Goal: Information Seeking & Learning: Find specific page/section

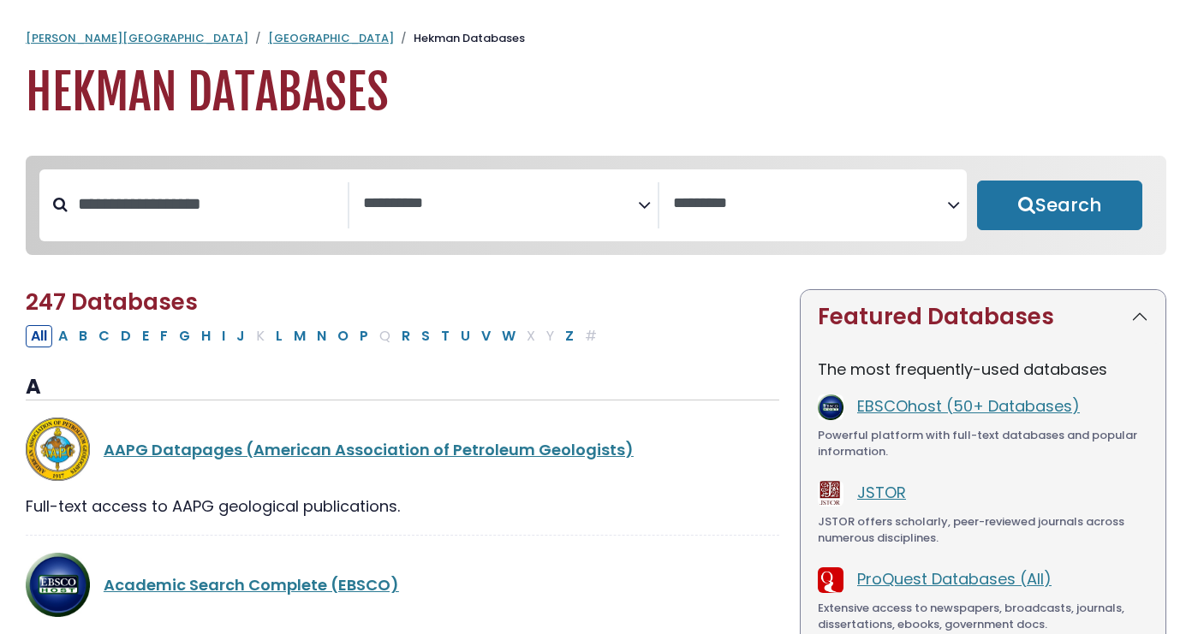
select select "Database Subject Filter"
select select "Database Vendors Filter"
click at [360, 341] on button "P" at bounding box center [363, 336] width 19 height 22
select select "Database Subject Filter"
select select "Database Vendors Filter"
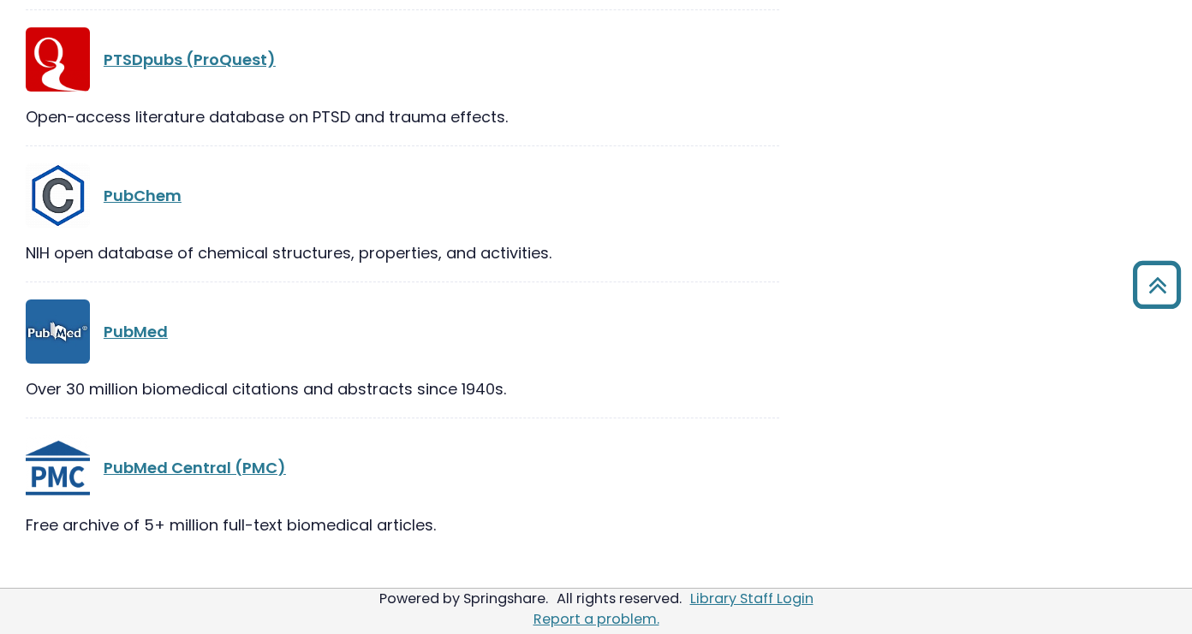
scroll to position [3104, 0]
click at [119, 330] on link "PubMed" at bounding box center [136, 331] width 64 height 21
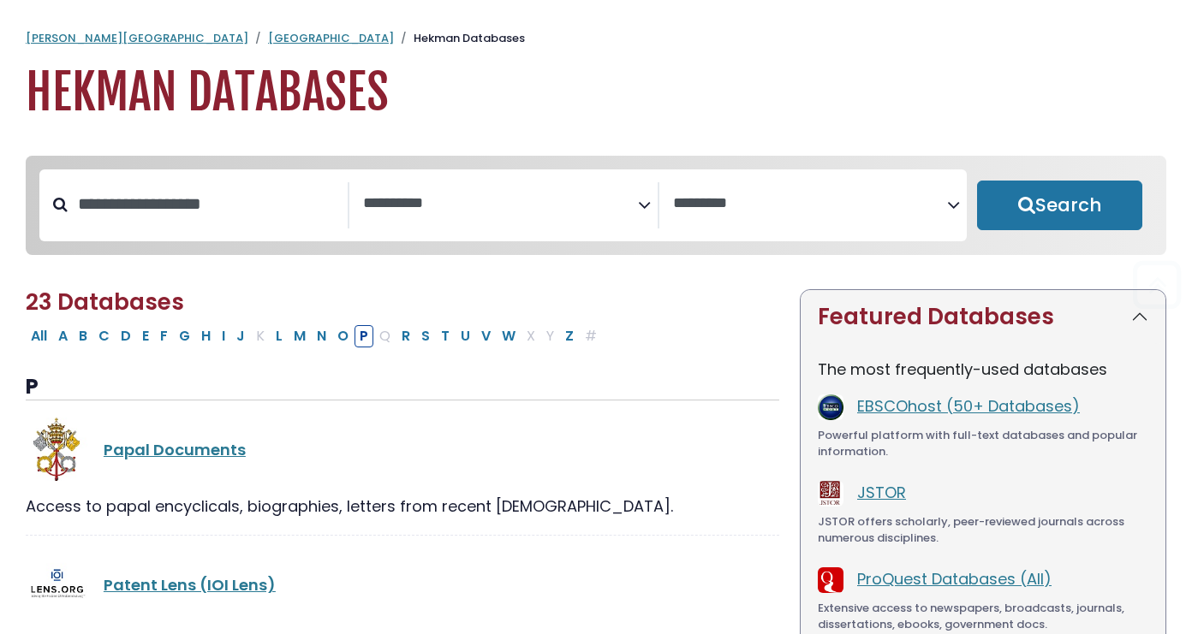
scroll to position [0, 0]
click at [268, 33] on link "[GEOGRAPHIC_DATA]" at bounding box center [331, 38] width 126 height 16
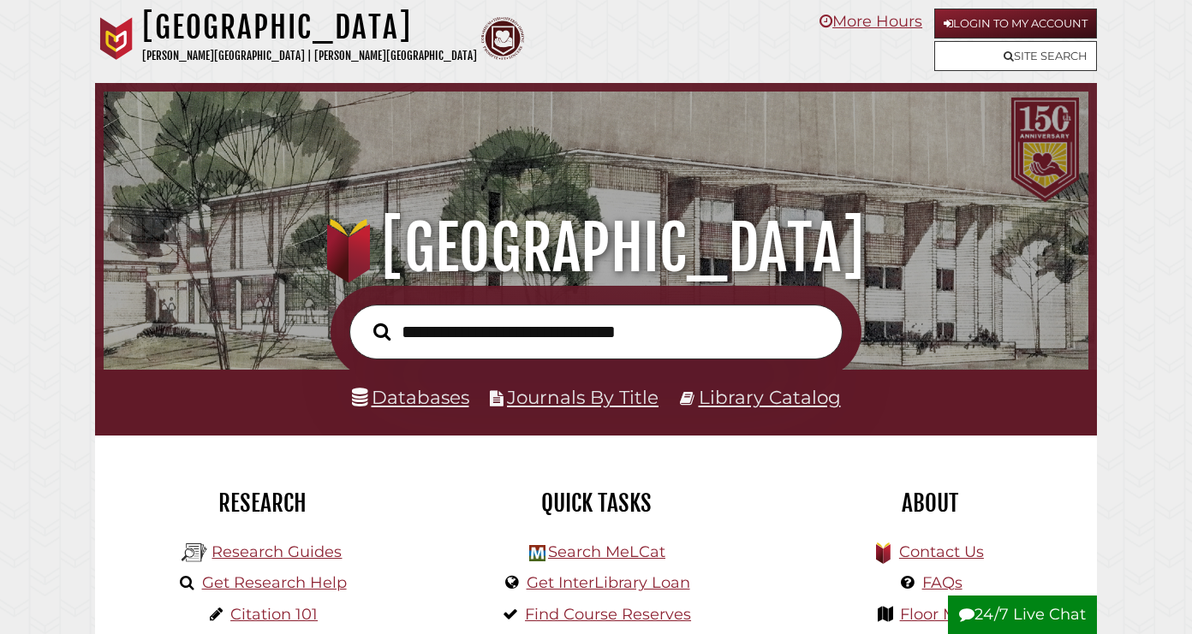
scroll to position [325, 976]
click at [1009, 26] on link "Login to My Account" at bounding box center [1015, 24] width 163 height 30
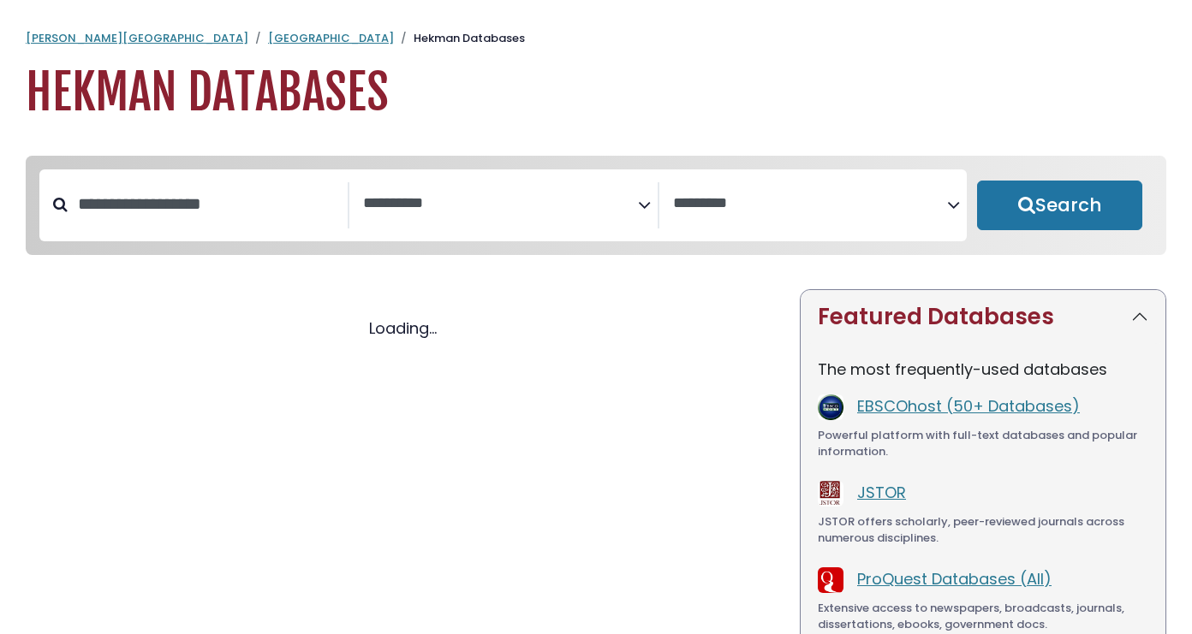
select select "Database Subject Filter"
select select "Database Vendors Filter"
select select "Database Subject Filter"
select select "Database Vendors Filter"
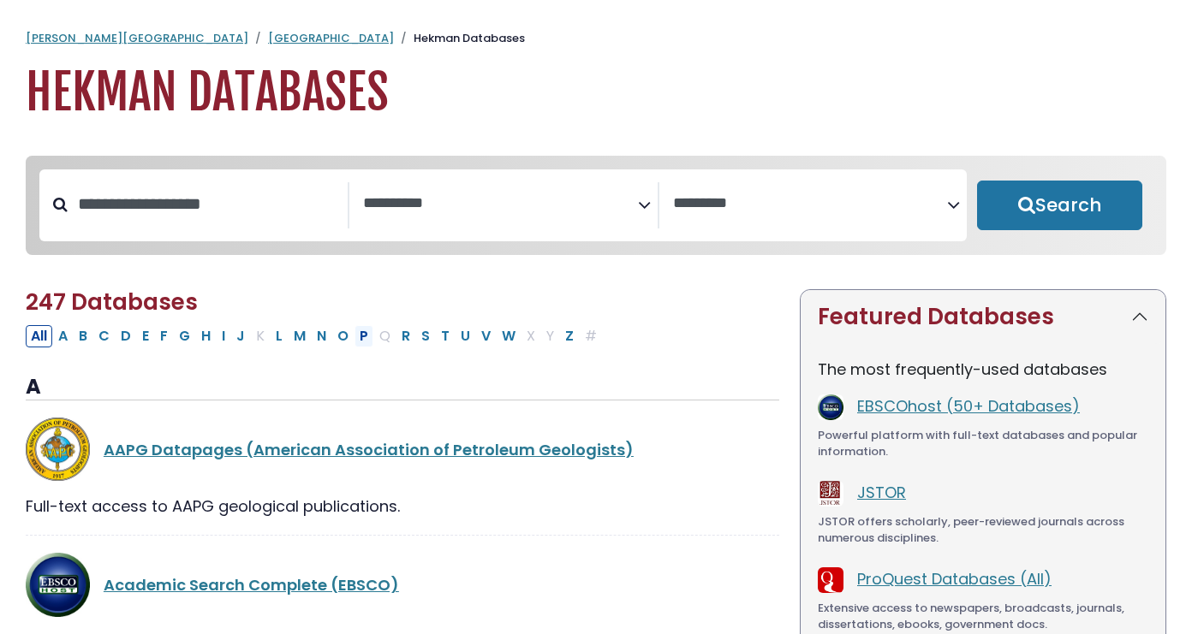
click at [362, 340] on button "P" at bounding box center [363, 336] width 19 height 22
select select "Database Subject Filter"
select select "Database Vendors Filter"
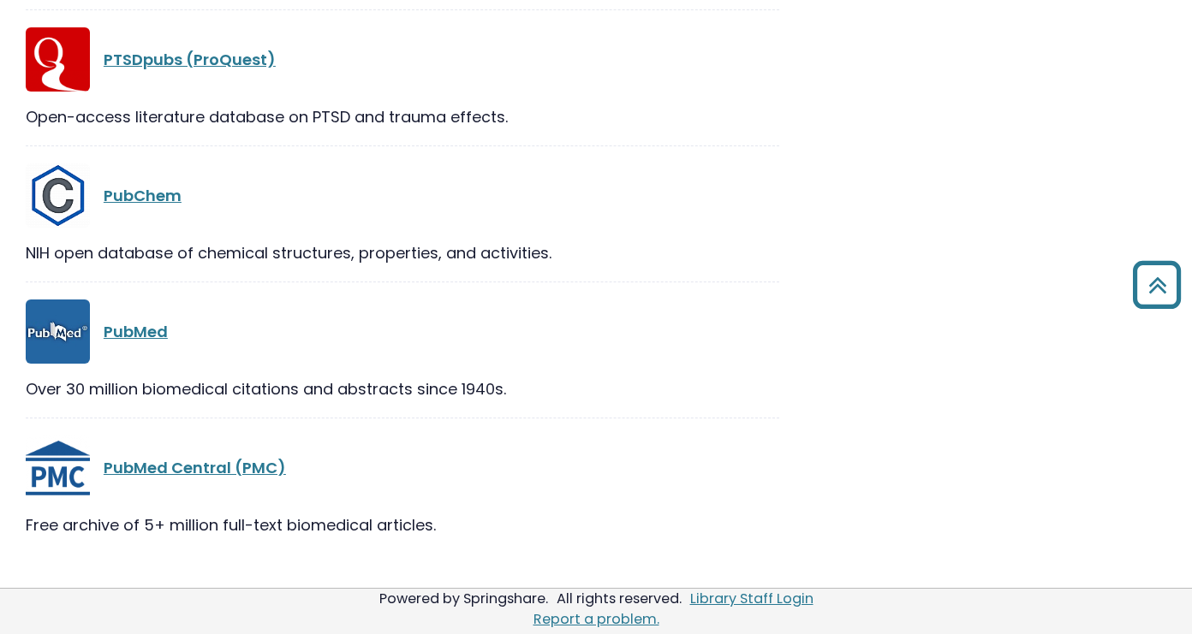
scroll to position [3104, 0]
click at [138, 336] on link "PubMed" at bounding box center [136, 331] width 64 height 21
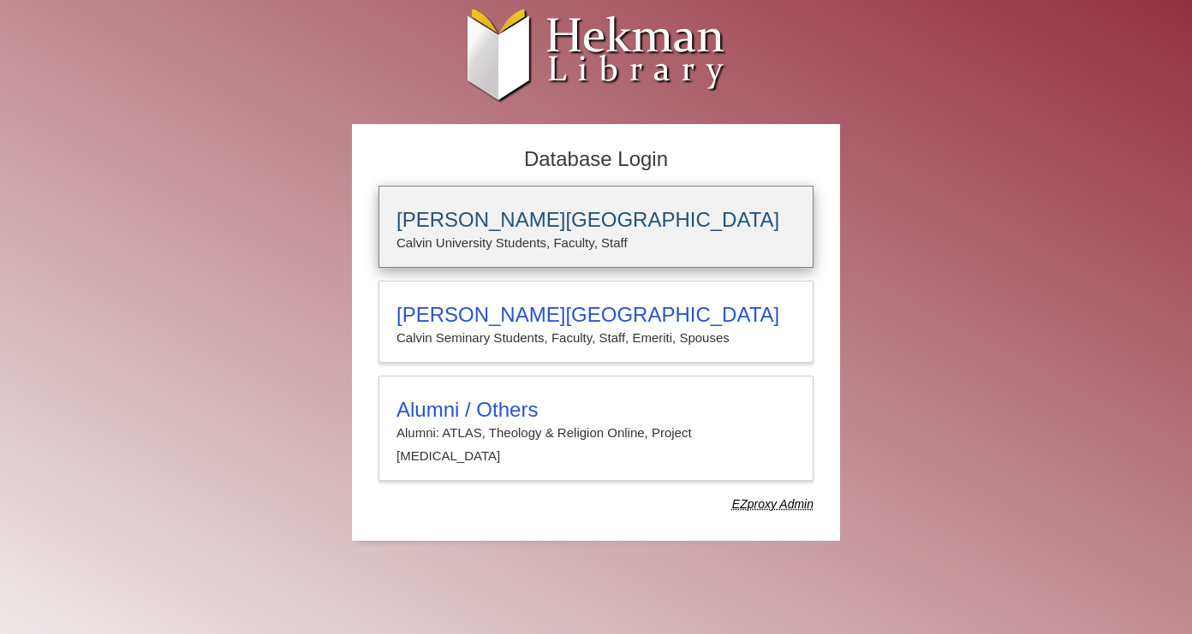
click at [513, 230] on h3 "Calvin University" at bounding box center [595, 220] width 399 height 24
